Goal: Task Accomplishment & Management: Use online tool/utility

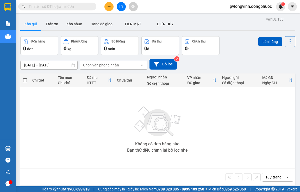
click at [120, 11] on button at bounding box center [121, 6] width 9 height 9
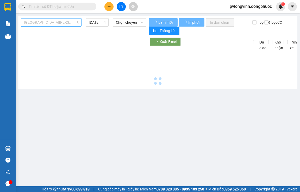
click at [43, 24] on span "[GEOGRAPHIC_DATA][PERSON_NAME][GEOGRAPHIC_DATA] (vip)" at bounding box center [51, 23] width 54 height 8
type input "[DATE]"
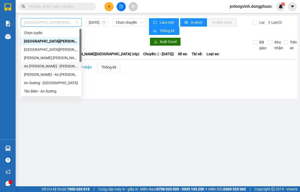
click at [44, 67] on div "An [PERSON_NAME] - [PERSON_NAME]" at bounding box center [51, 66] width 54 height 6
type input "[DATE]"
